Goal: Use online tool/utility: Utilize a website feature to perform a specific function

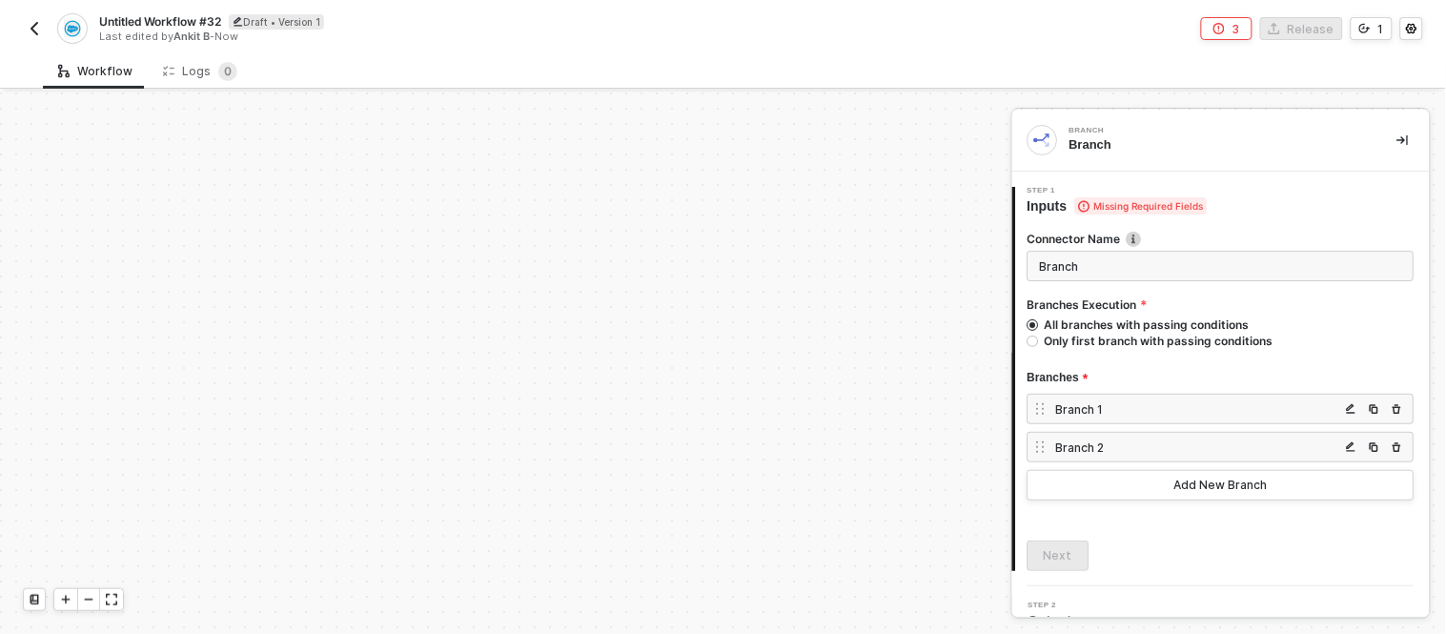
scroll to position [529, 98]
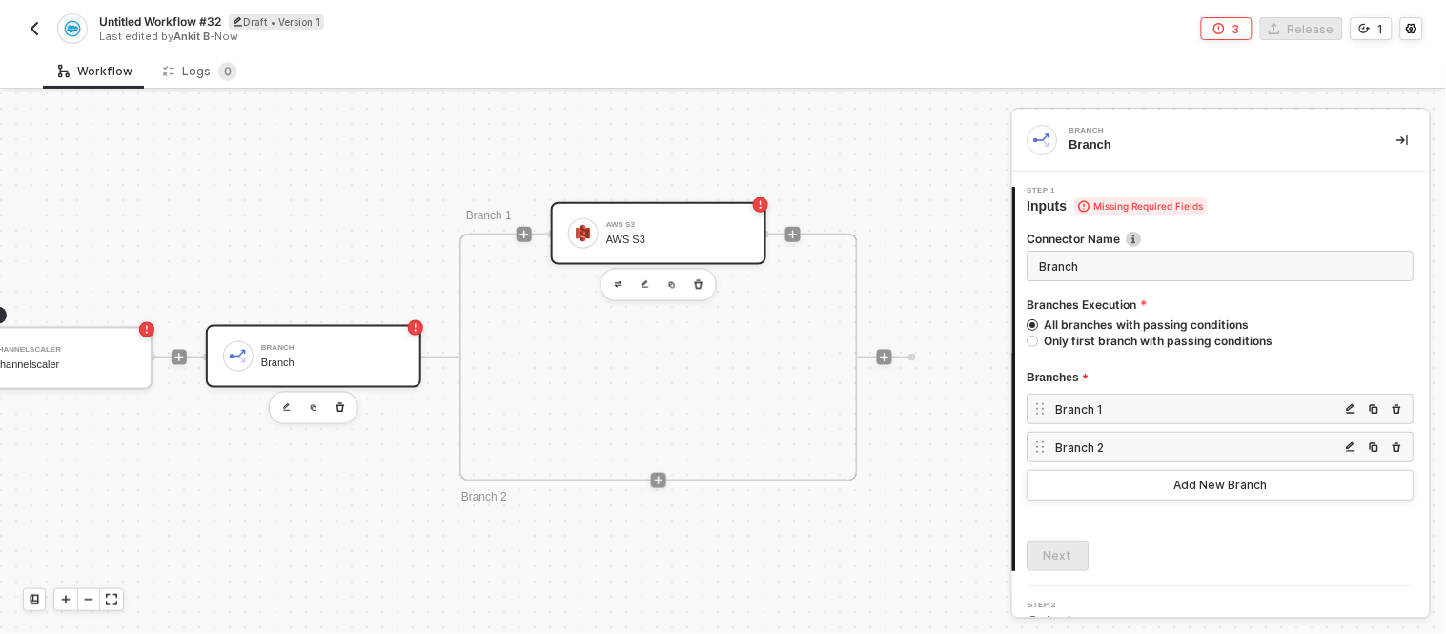
click at [684, 227] on div "AWS S3 AWS S3" at bounding box center [677, 233] width 143 height 36
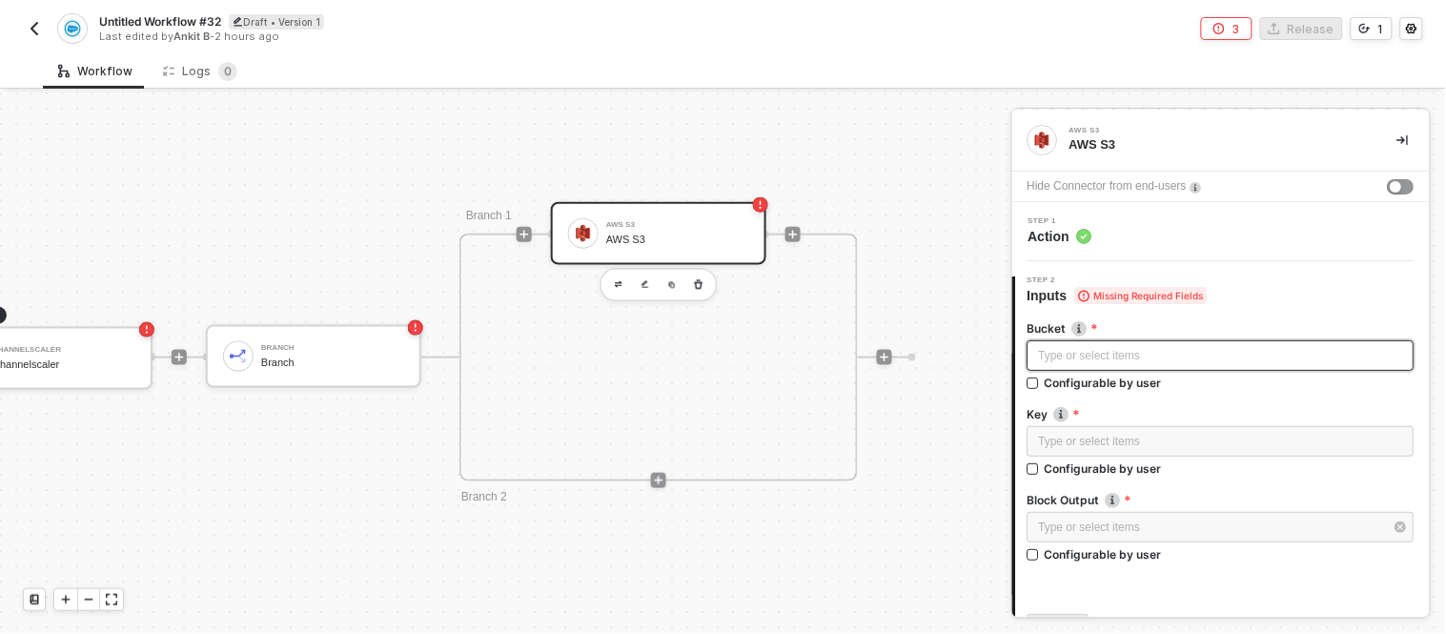
click at [1167, 353] on div "Type or select items ﻿" at bounding box center [1221, 356] width 364 height 18
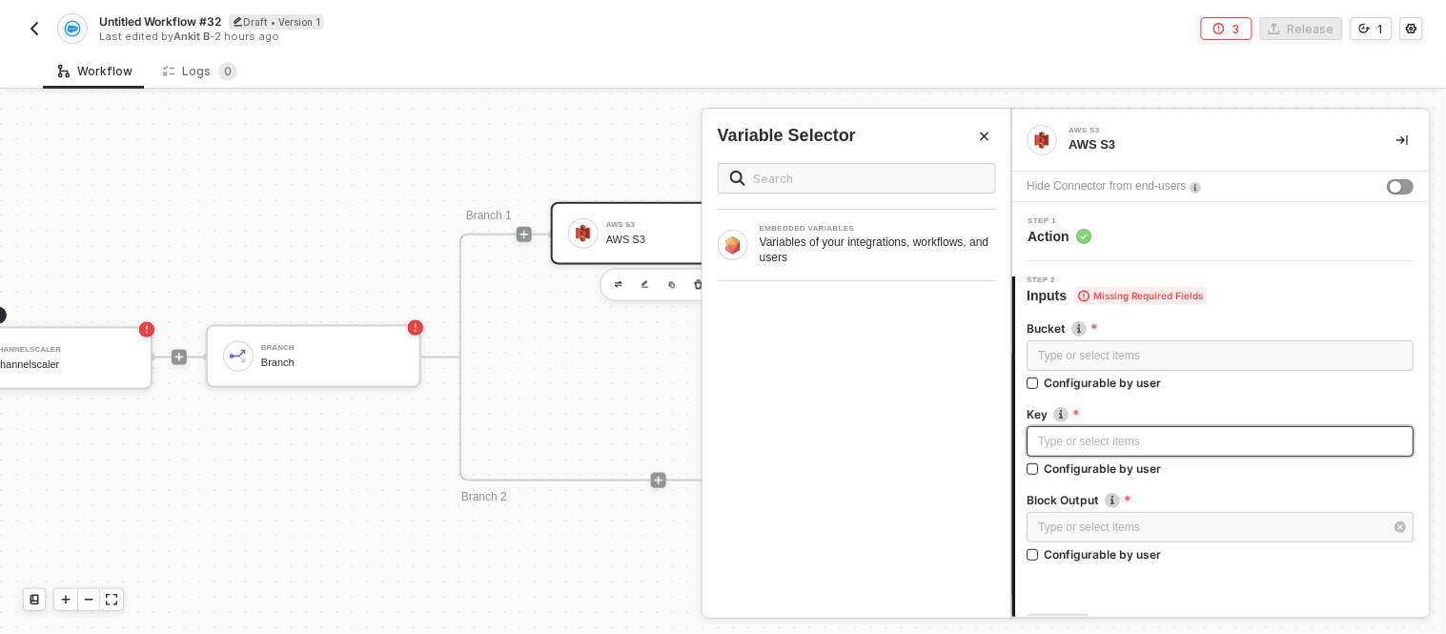
click at [1118, 430] on div "Type or select items ﻿" at bounding box center [1221, 441] width 387 height 31
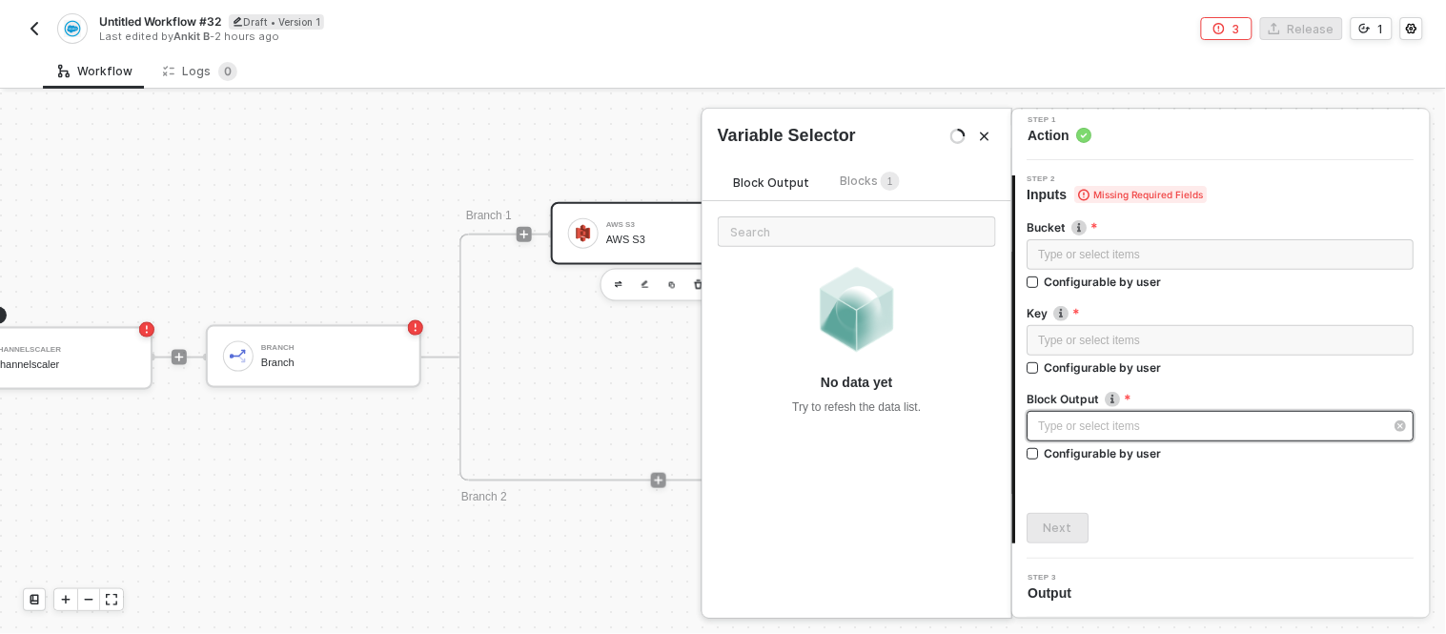
click at [1122, 429] on div "Type or select items ﻿" at bounding box center [1211, 427] width 345 height 18
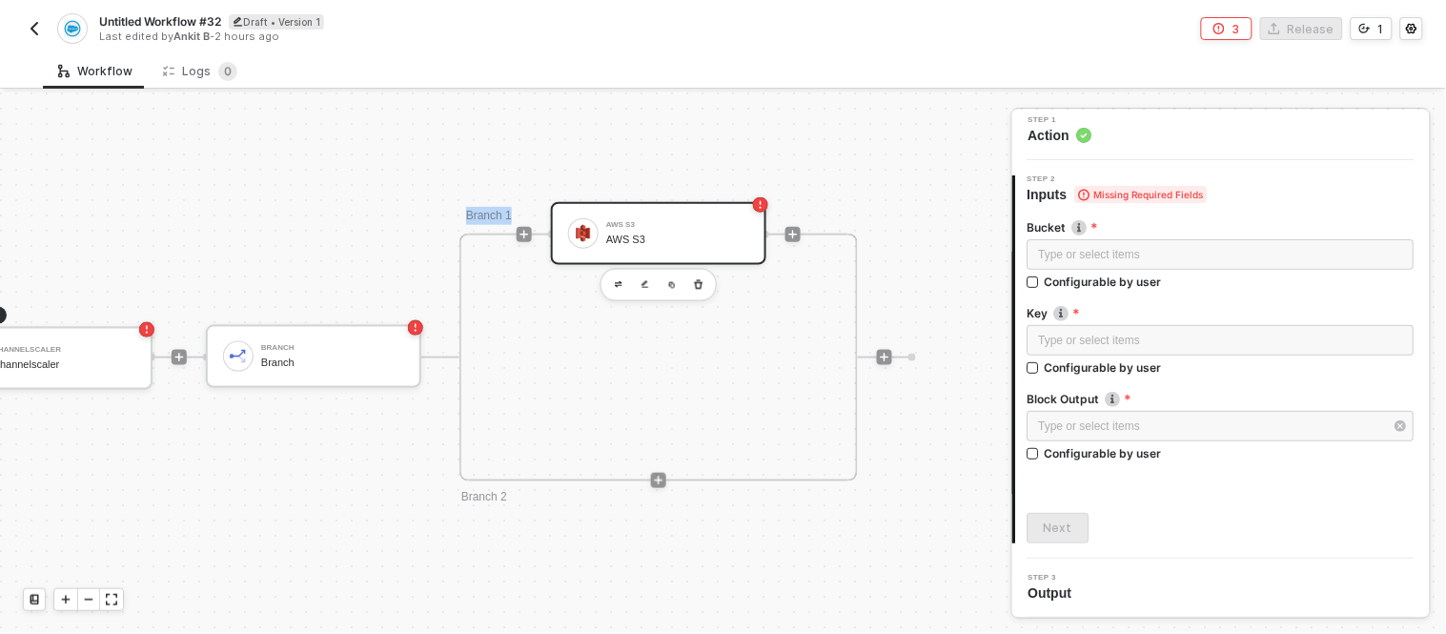
drag, startPoint x: 470, startPoint y: 315, endPoint x: 362, endPoint y: 290, distance: 110.5
click at [331, 208] on div "TRIGGER Channelscaler Channelscaler Branch Branch Branch 1 AWS S3 AWS S3 Branch…" at bounding box center [415, 356] width 1002 height 1587
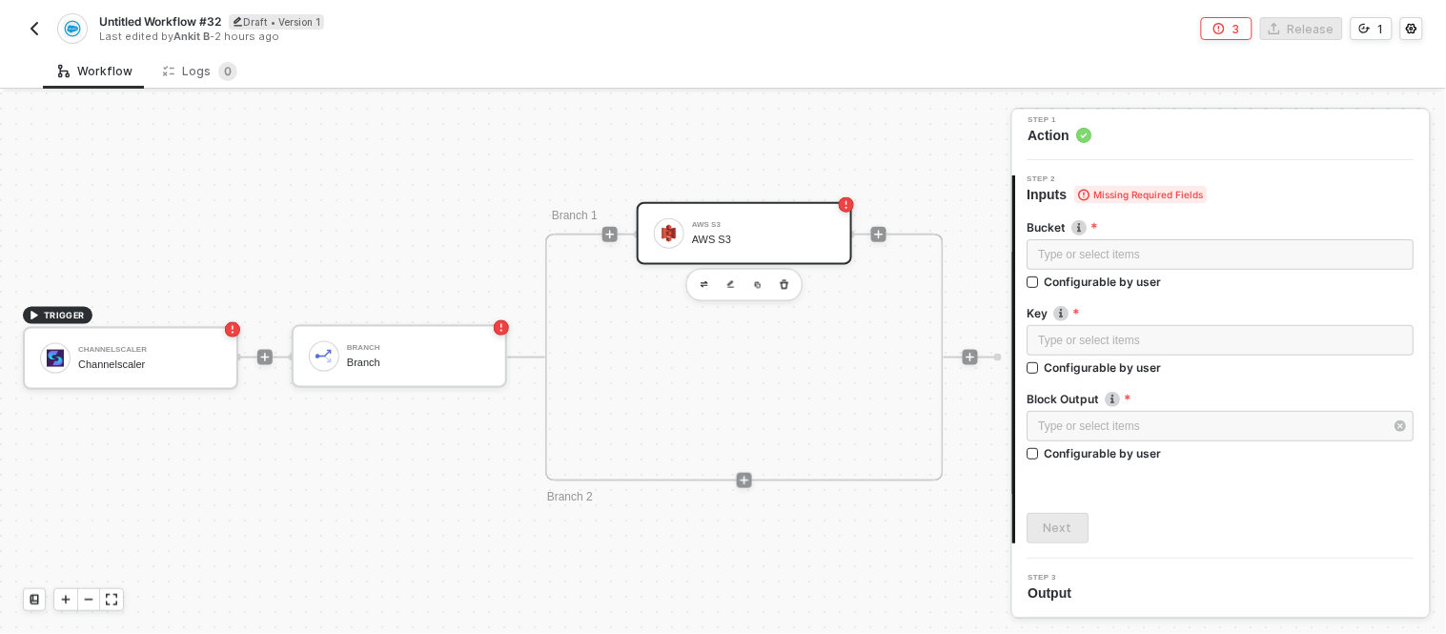
scroll to position [529, 98]
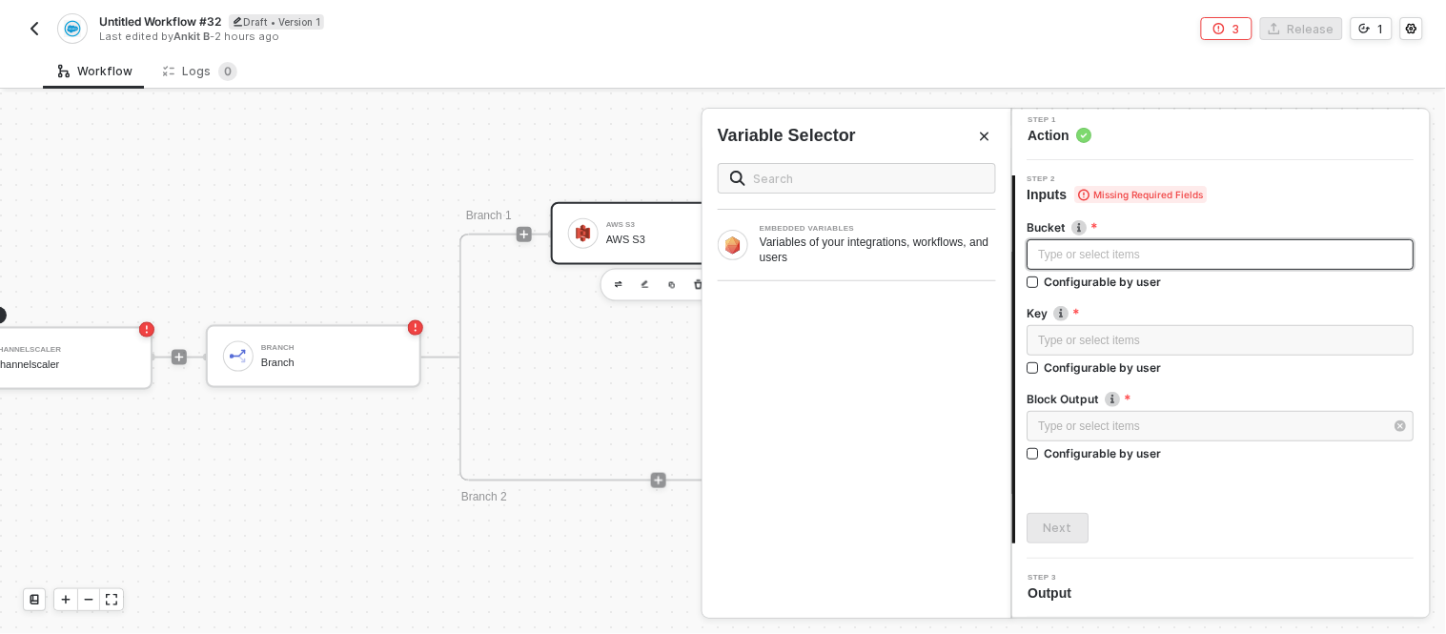
click at [1158, 243] on div "Type or select items ﻿" at bounding box center [1221, 254] width 387 height 31
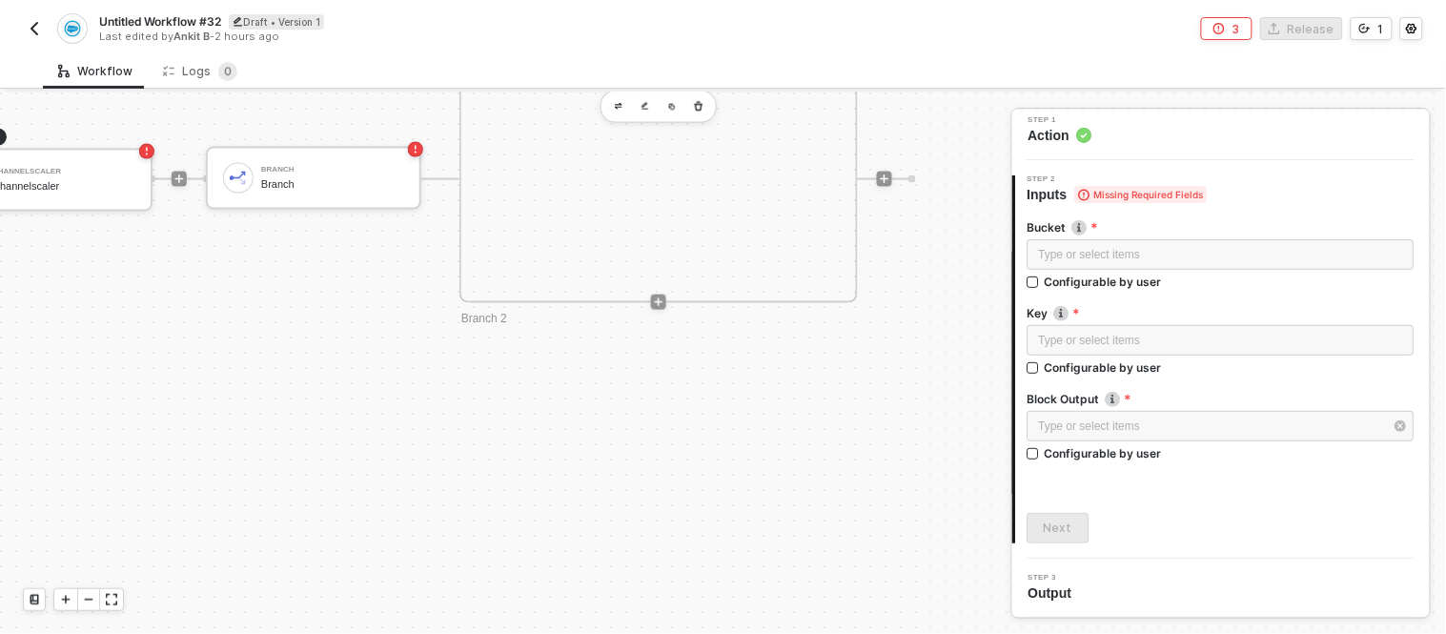
scroll to position [707, 0]
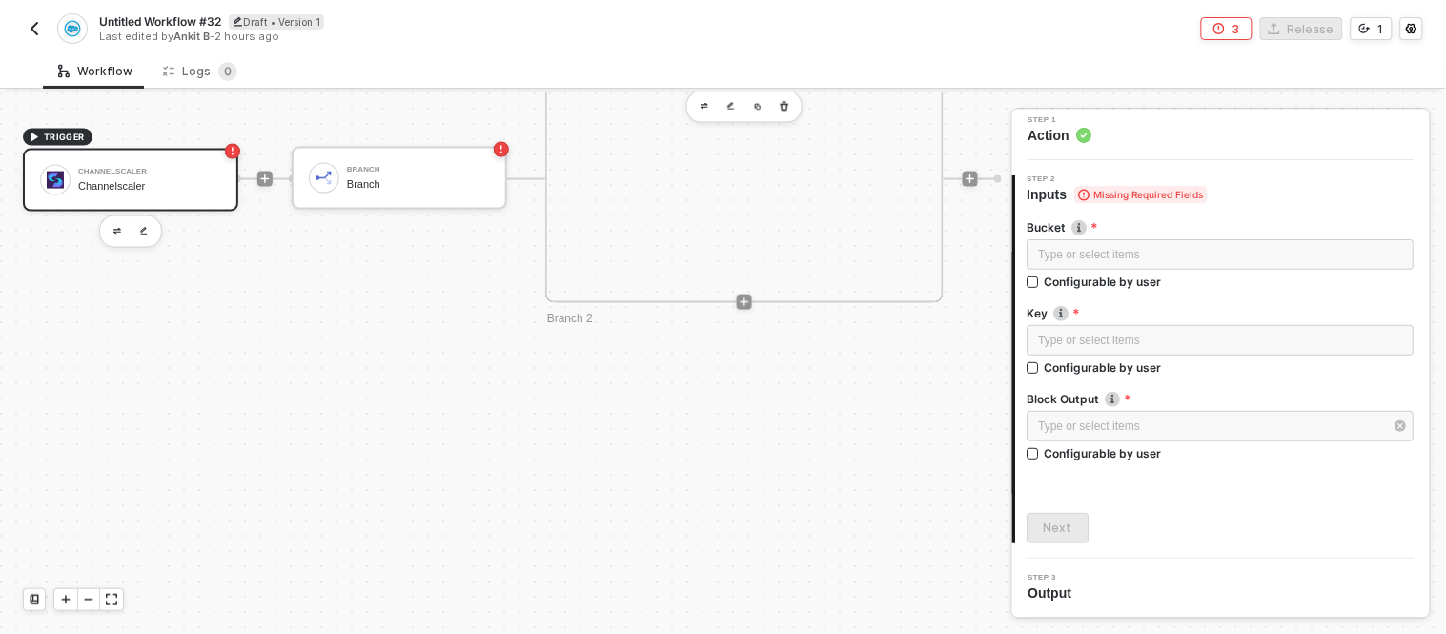
click at [174, 194] on div "Channelscaler Channelscaler" at bounding box center [149, 180] width 143 height 36
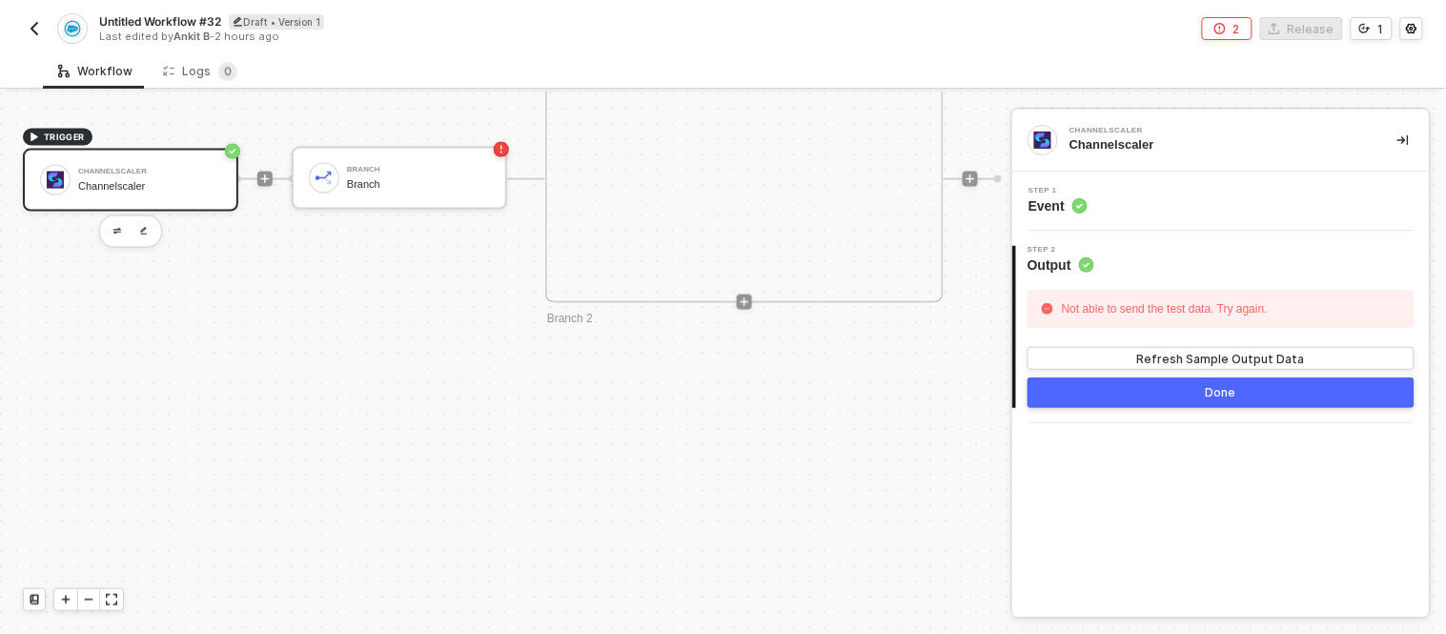
click at [1110, 182] on div "Step 1 Event" at bounding box center [1221, 201] width 418 height 59
click at [1097, 215] on div "Step 1 Event" at bounding box center [1221, 201] width 418 height 59
click at [1085, 210] on icon at bounding box center [1079, 205] width 15 height 15
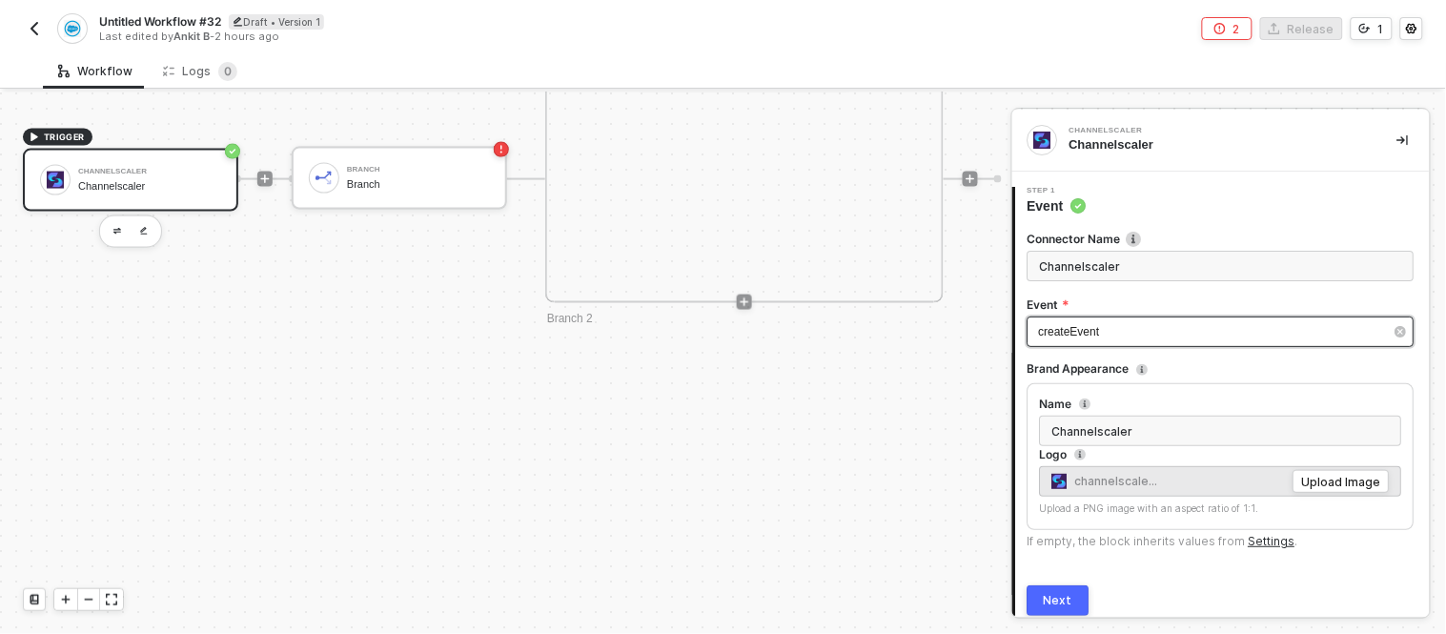
type input "Trigger workflow when create a new event"
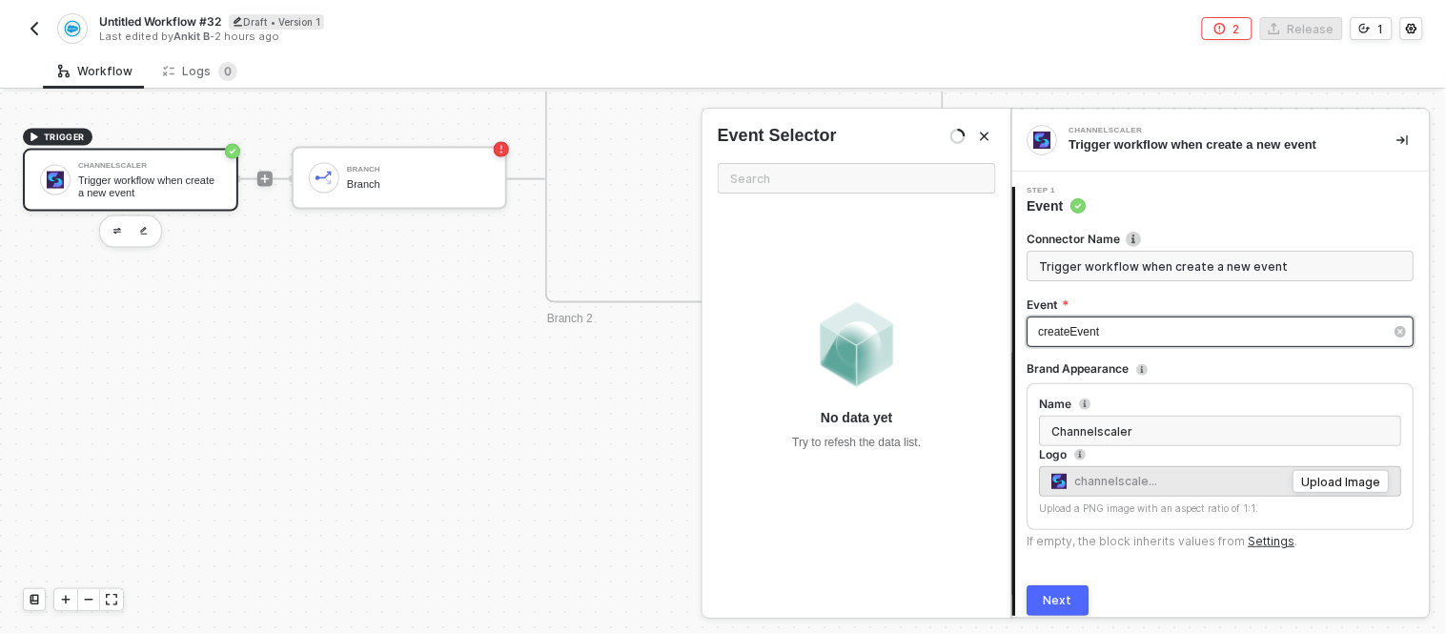
click at [1107, 326] on div "createEvent" at bounding box center [1211, 332] width 345 height 18
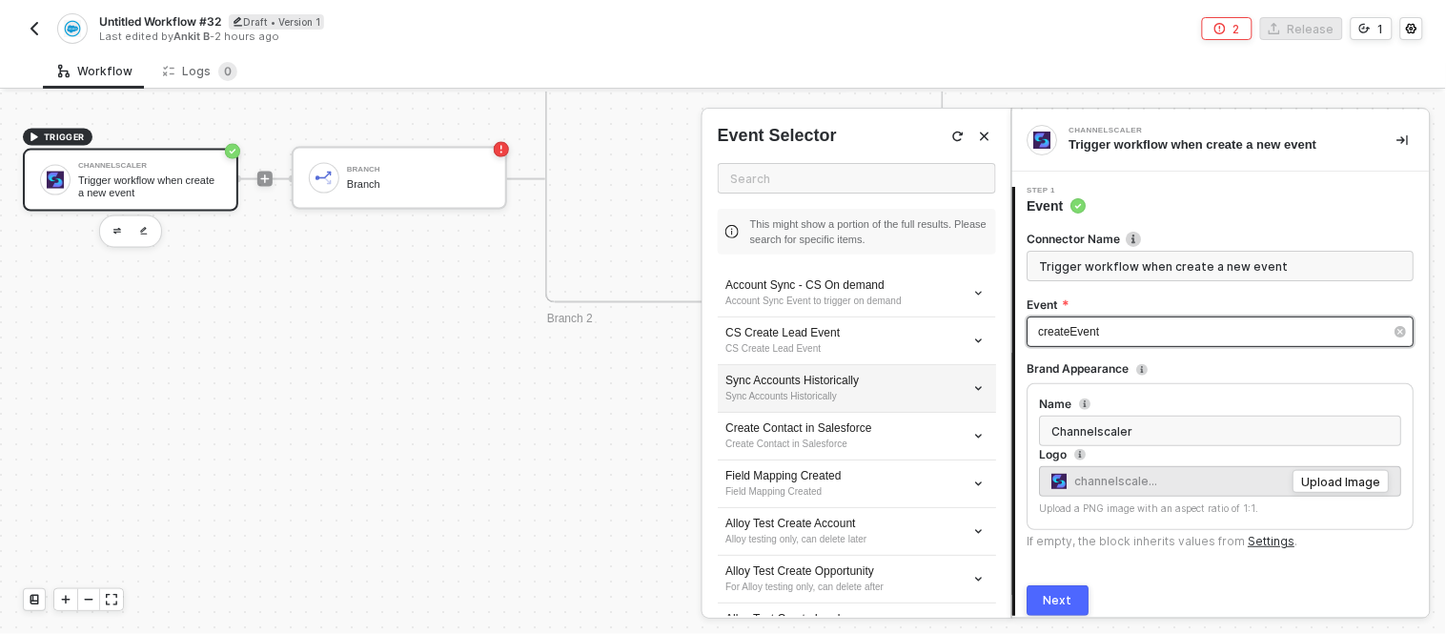
scroll to position [194, 0]
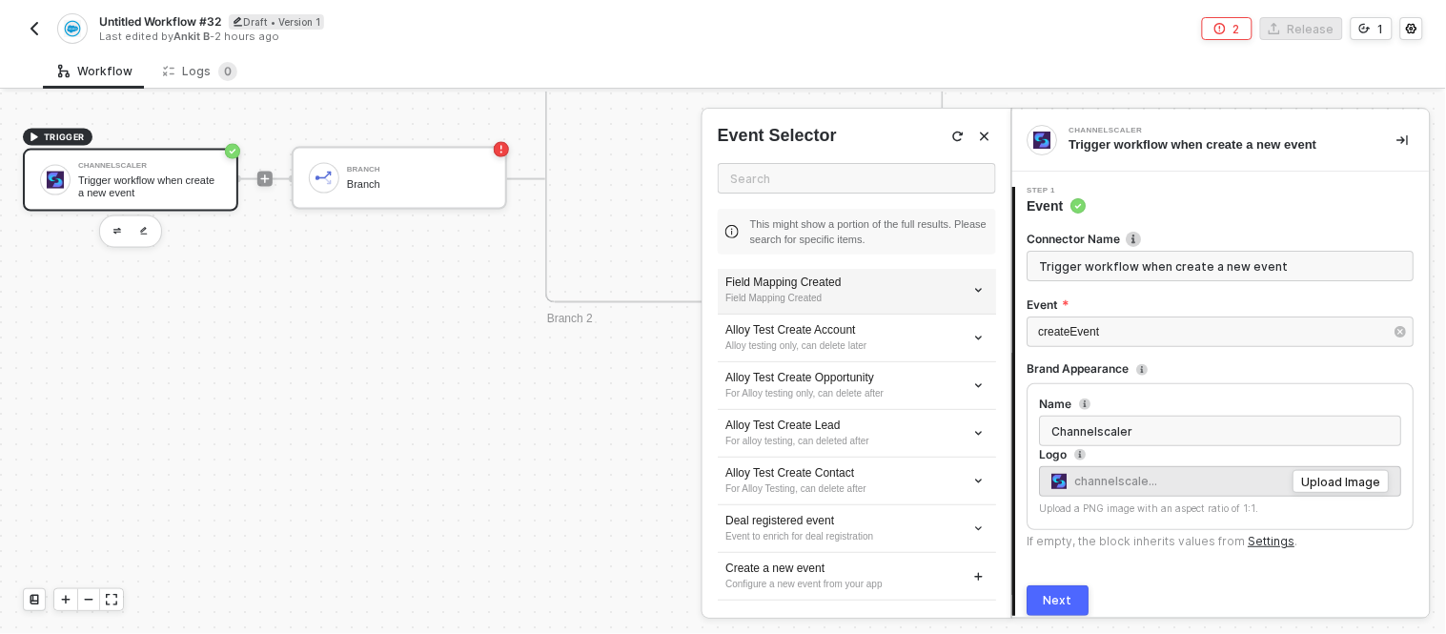
click at [818, 293] on div "Field Mapping Created" at bounding box center [856, 298] width 263 height 15
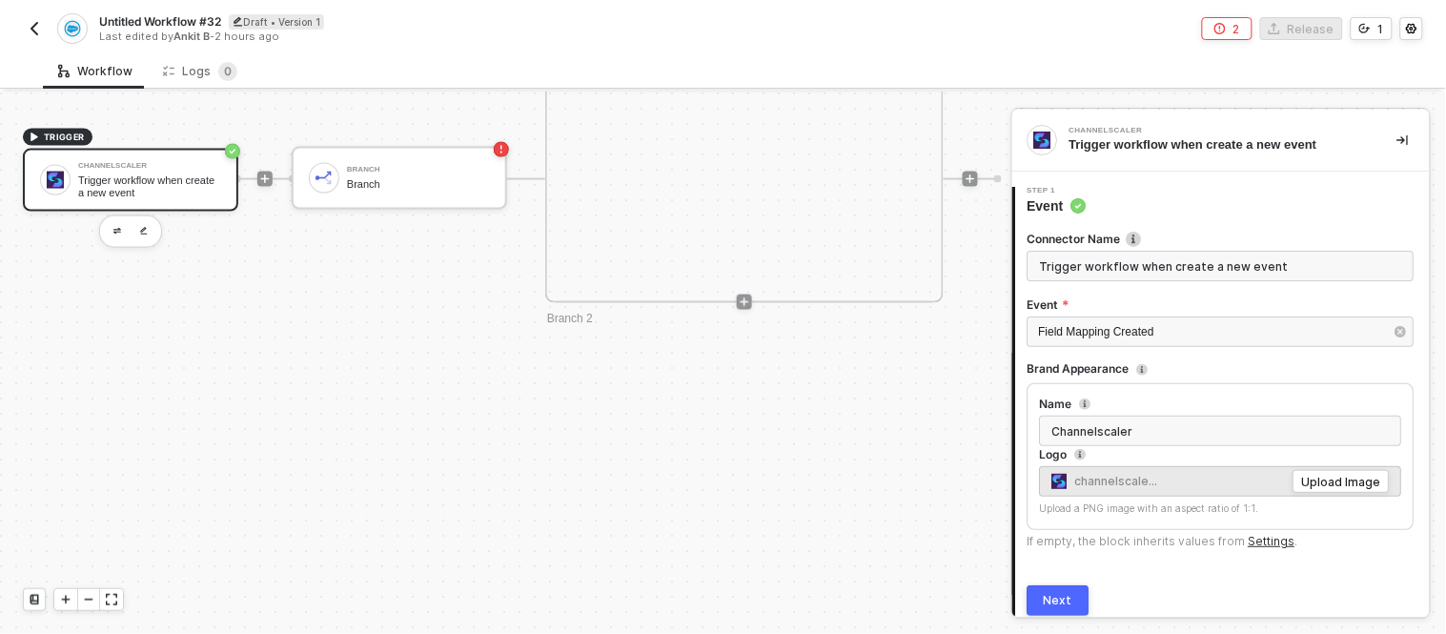
scroll to position [72, 0]
